Goal: Task Accomplishment & Management: Use online tool/utility

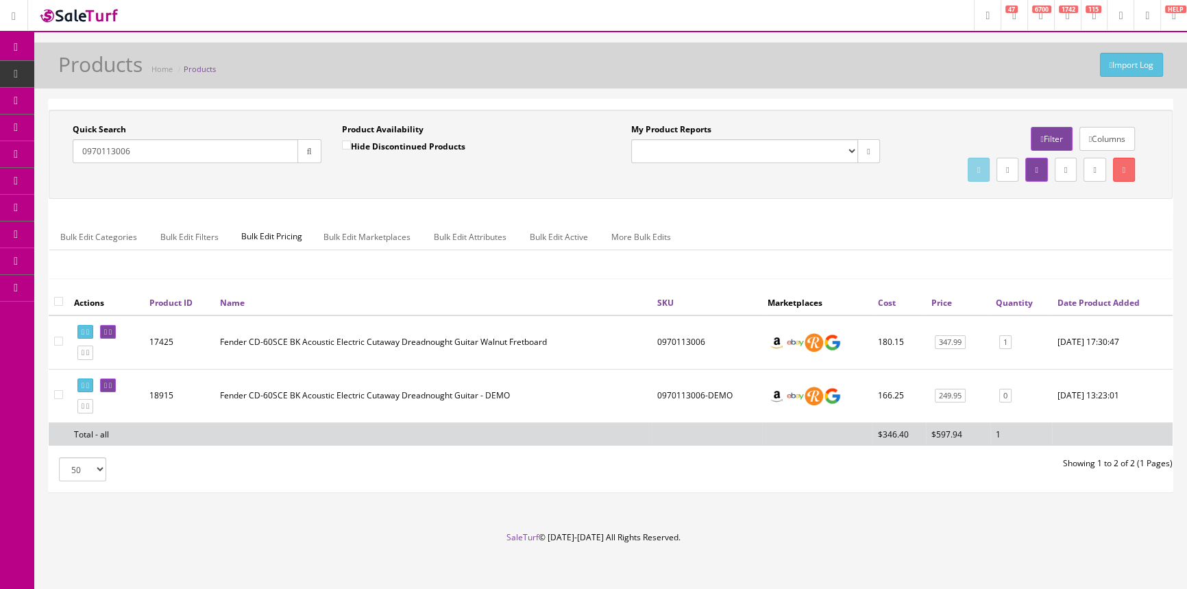
click at [61, 121] on link "POS Console" at bounding box center [106, 127] width 144 height 27
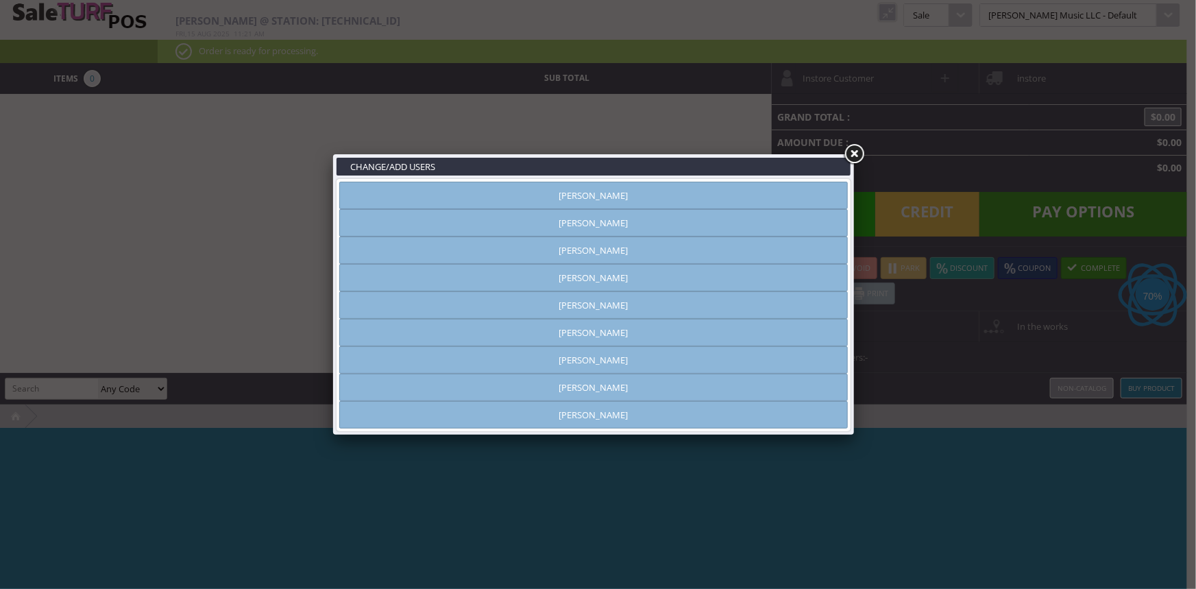
type input "amber helgren"
click at [549, 222] on link "Andrew Nelson" at bounding box center [593, 222] width 508 height 27
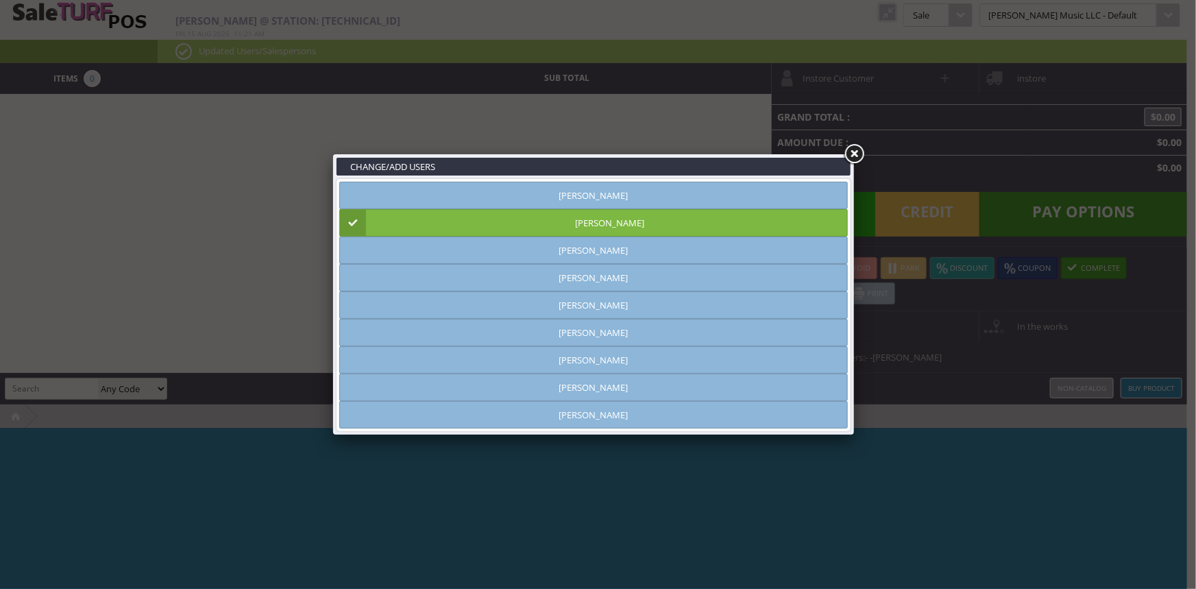
click at [854, 149] on link at bounding box center [853, 154] width 25 height 25
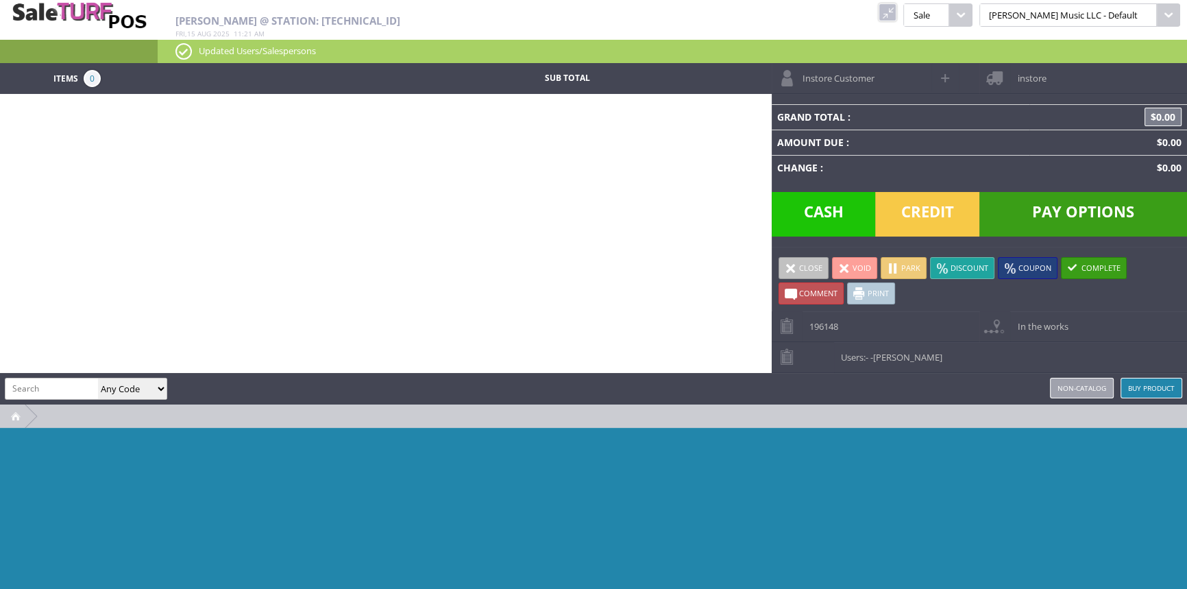
paste input "SDMP15"
type input "SDMP15"
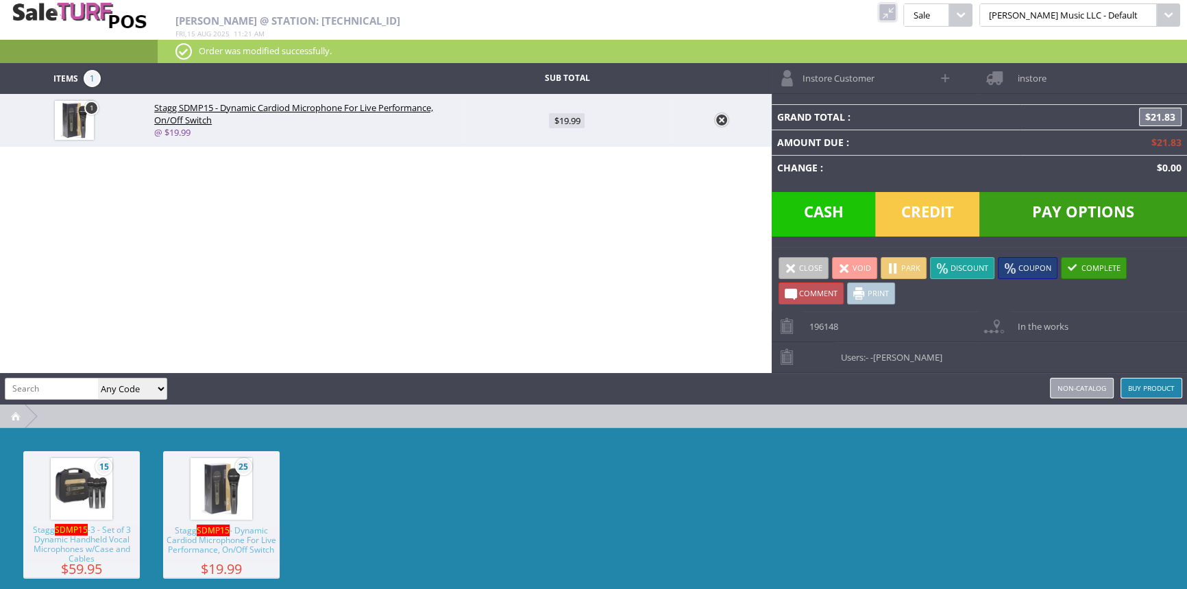
click at [910, 215] on span "Credit" at bounding box center [927, 214] width 104 height 45
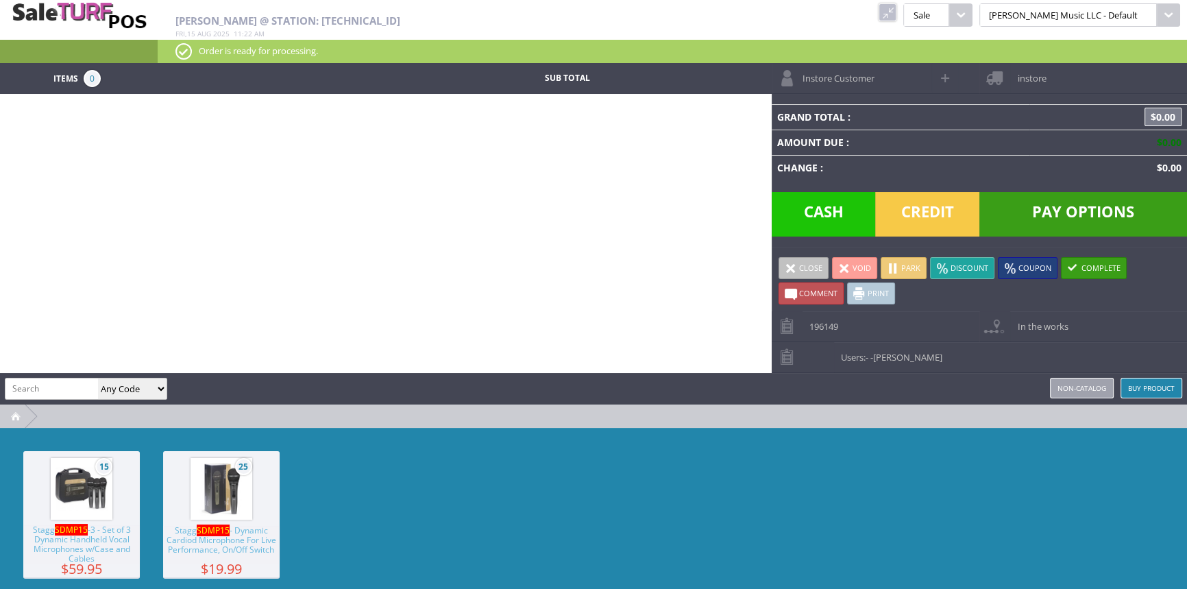
click at [896, 13] on link at bounding box center [887, 12] width 18 height 18
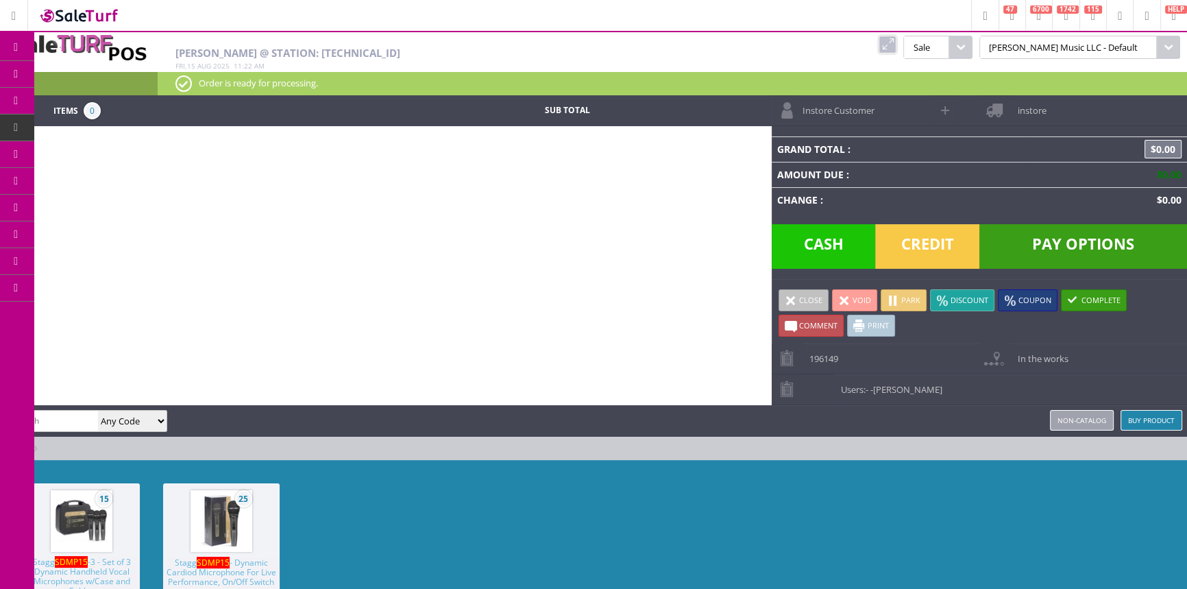
click at [116, 70] on span "Products" at bounding box center [100, 74] width 37 height 12
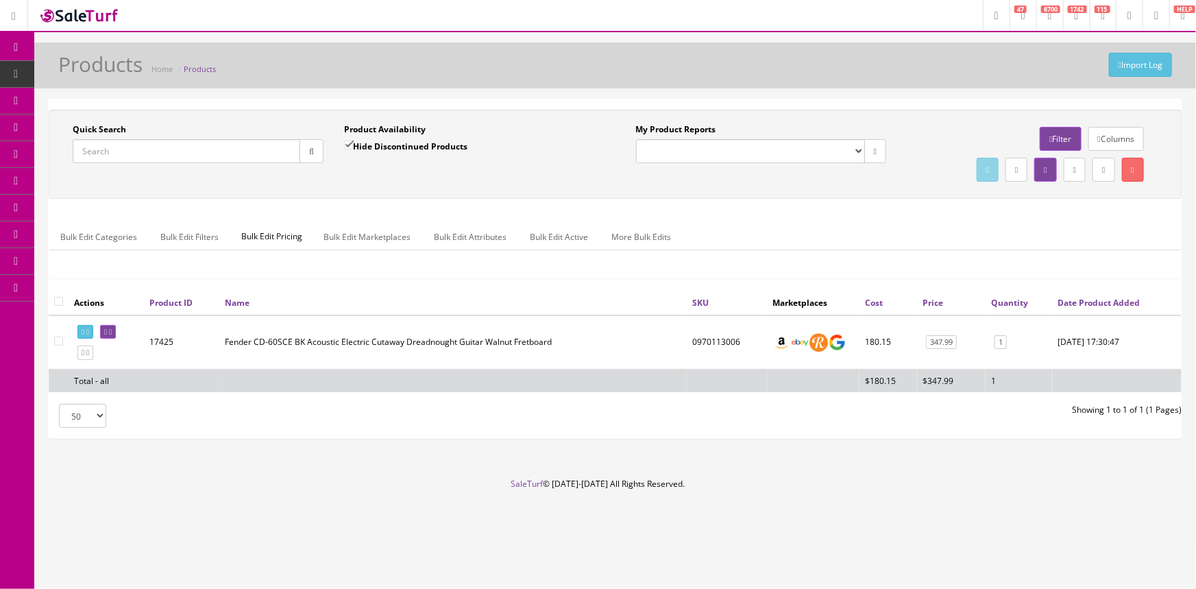
click at [222, 152] on input "Quick Search" at bounding box center [186, 151] width 227 height 24
type input "220401427"
click at [107, 331] on icon at bounding box center [105, 332] width 3 height 8
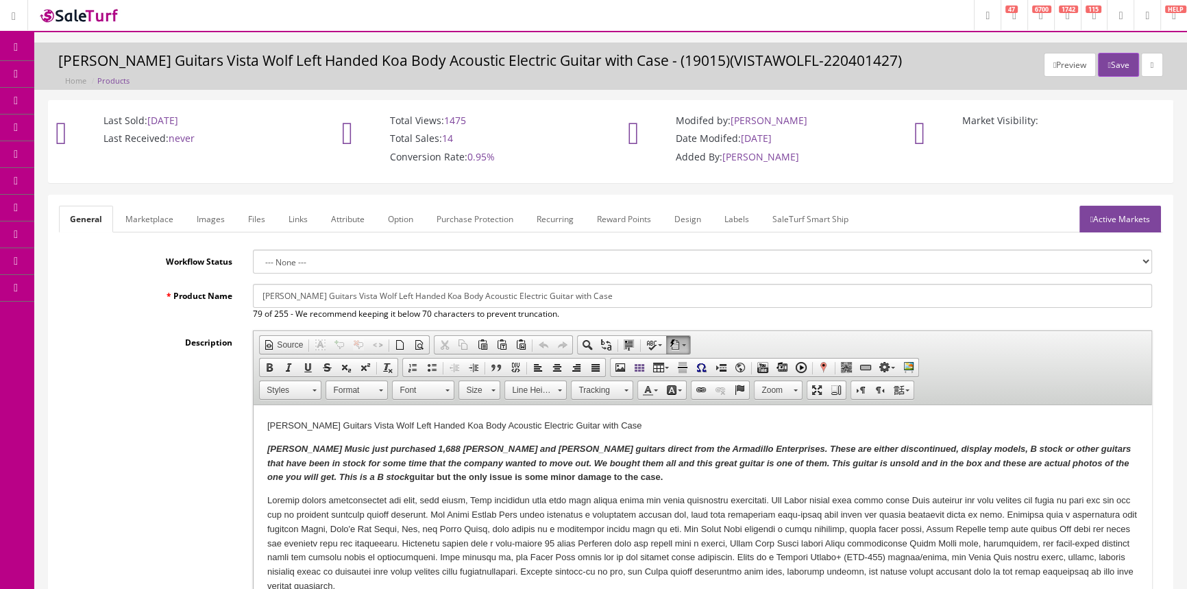
click at [740, 216] on link "Labels" at bounding box center [736, 219] width 47 height 27
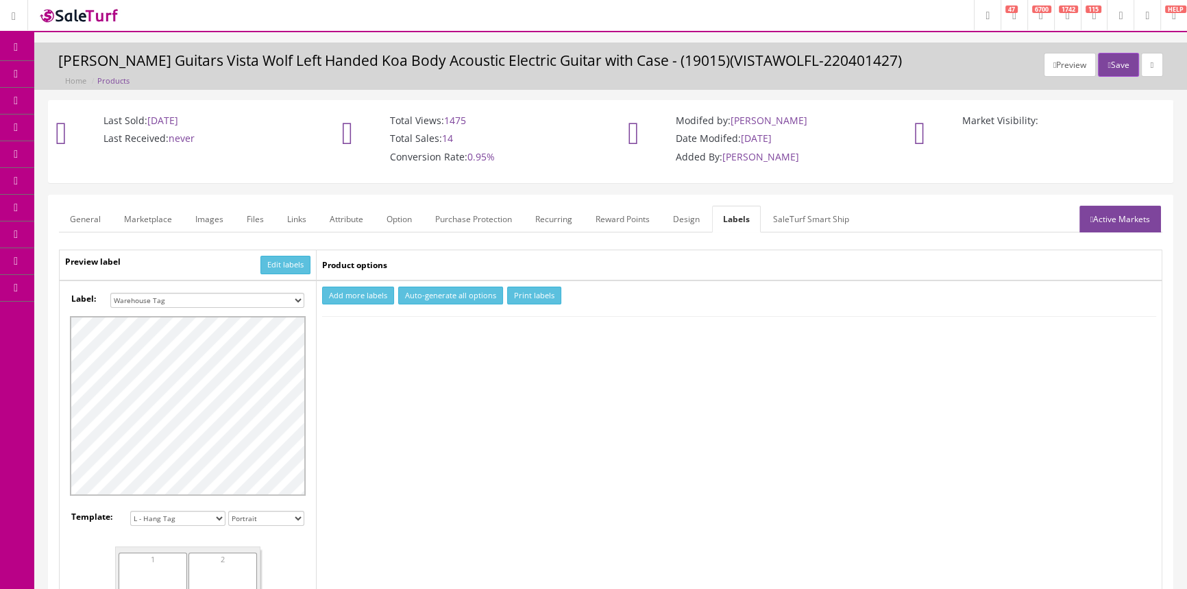
click at [298, 295] on select "Small Label 2 x 1 Label Shoe label 100 barcodes Dymo Label 2 X 1 Sticker Labels…" at bounding box center [207, 300] width 194 height 15
select select "16"
click at [110, 293] on select "Small Label 2 x 1 Label Shoe label 100 barcodes Dymo Label 2 X 1 Sticker Labels…" at bounding box center [207, 300] width 194 height 15
click at [378, 292] on button "Add more labels" at bounding box center [358, 295] width 72 height 18
type input "1"
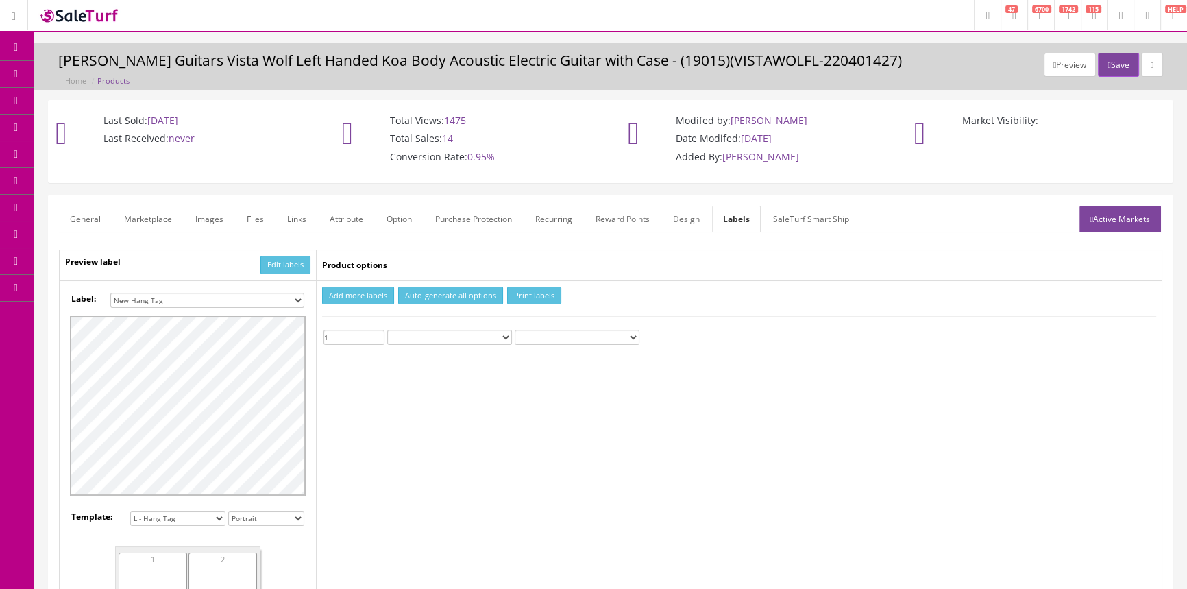
click at [378, 331] on input "1" at bounding box center [353, 337] width 61 height 15
click at [527, 290] on button "Print labels" at bounding box center [534, 295] width 54 height 18
